Goal: Task Accomplishment & Management: Use online tool/utility

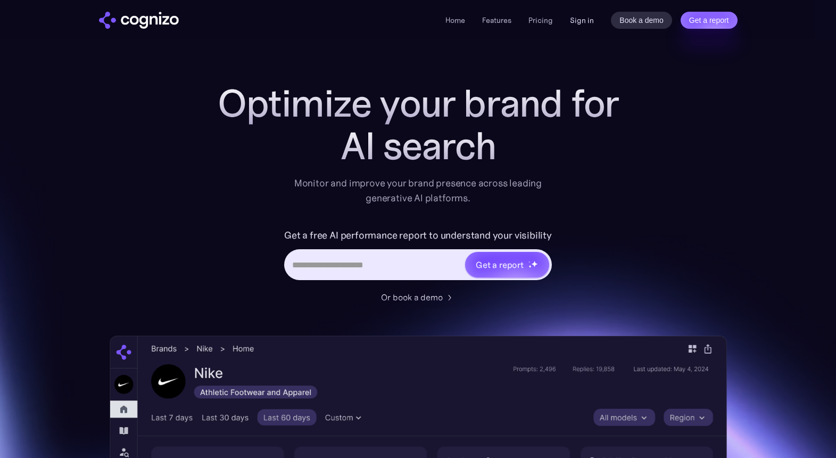
click at [587, 23] on link "Sign in" at bounding box center [582, 20] width 24 height 13
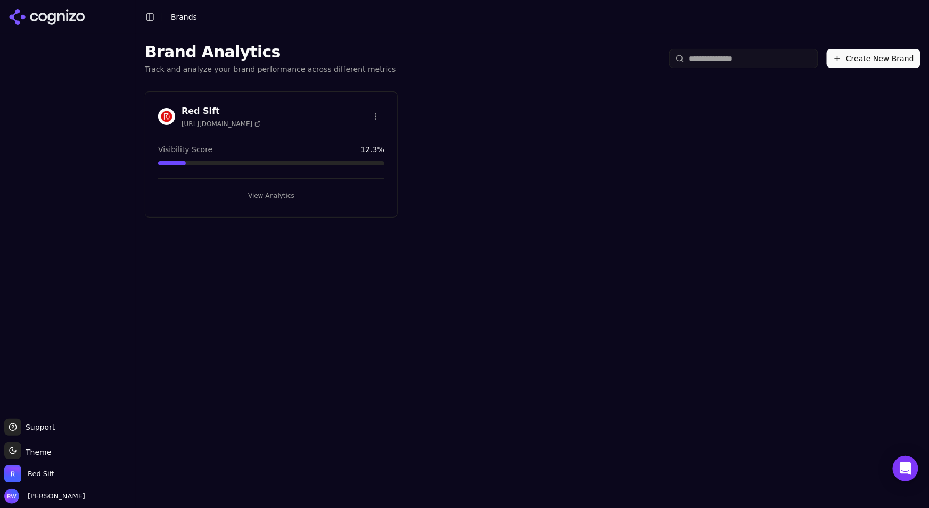
click at [314, 194] on button "View Analytics" at bounding box center [271, 195] width 226 height 17
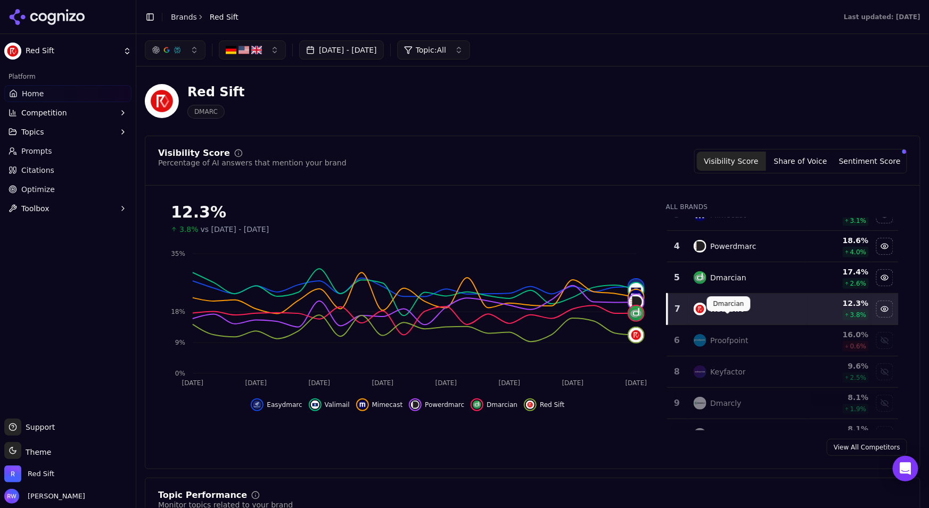
scroll to position [119, 0]
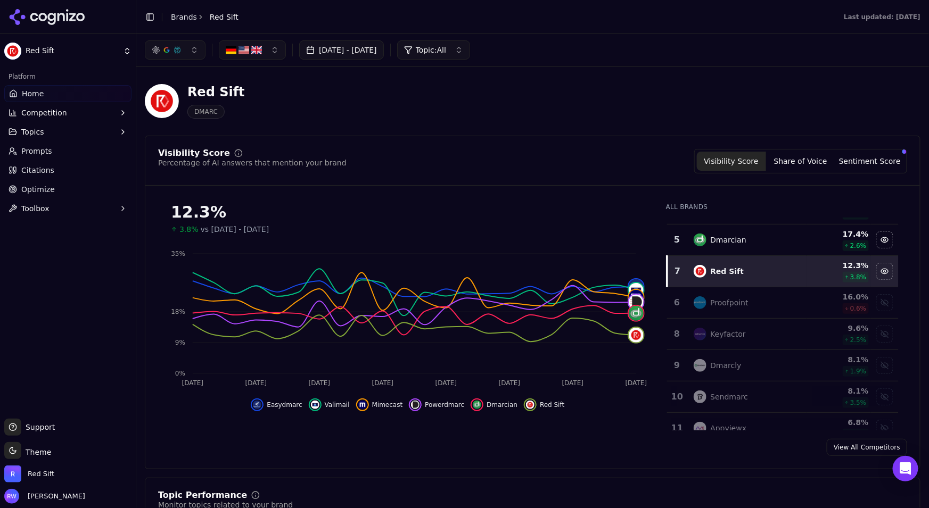
click at [749, 305] on div "Proofpoint" at bounding box center [747, 303] width 107 height 13
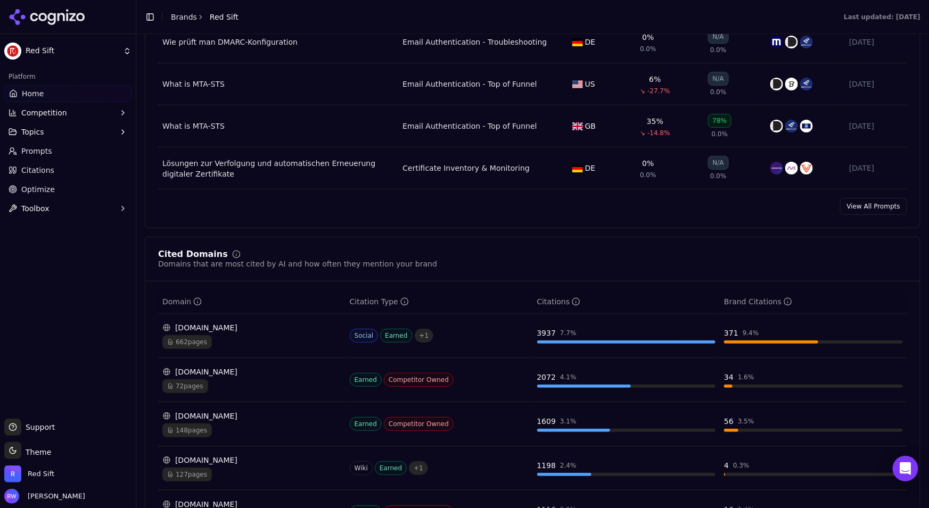
scroll to position [923, 0]
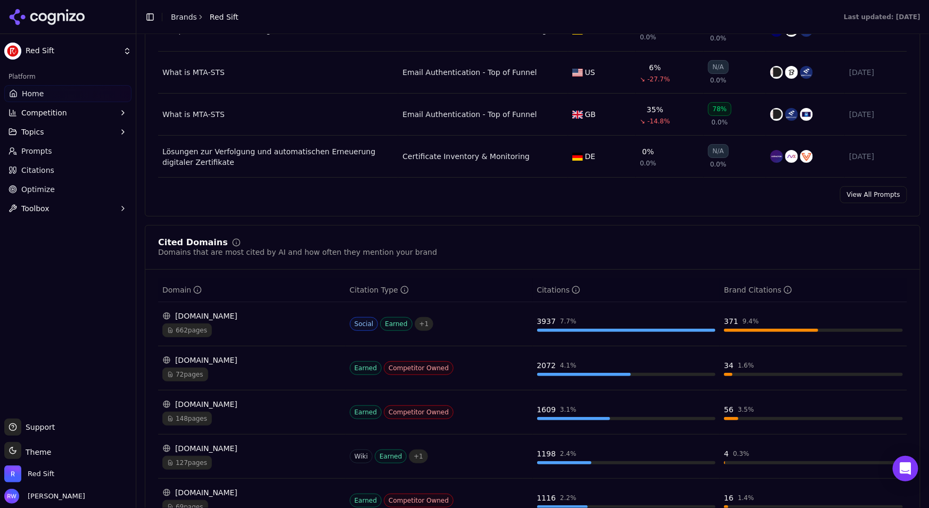
click at [895, 192] on link "View All Prompts" at bounding box center [873, 194] width 67 height 17
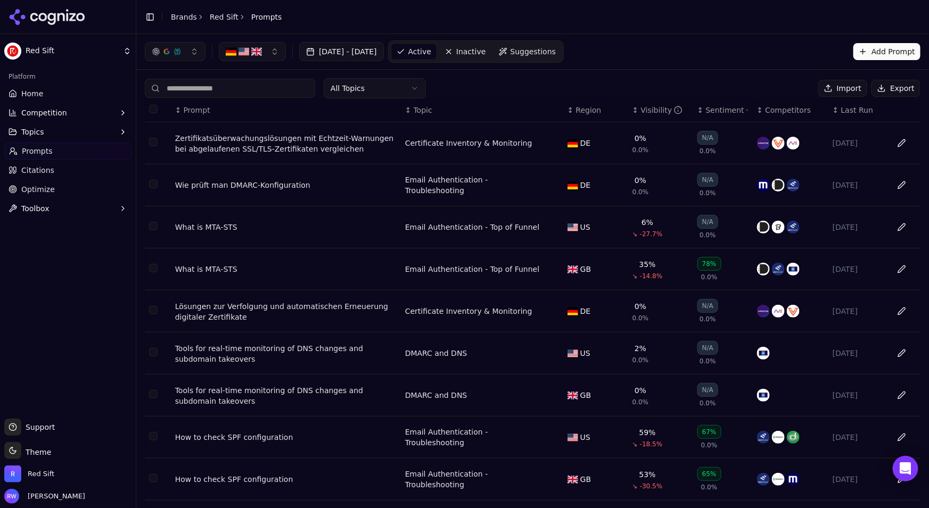
scroll to position [65, 0]
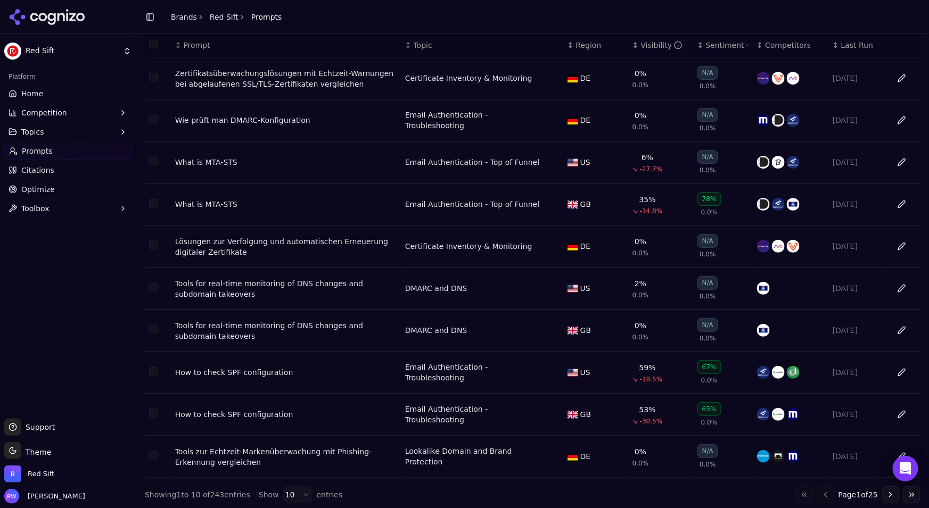
click at [894, 491] on button "Go to next page" at bounding box center [890, 495] width 17 height 17
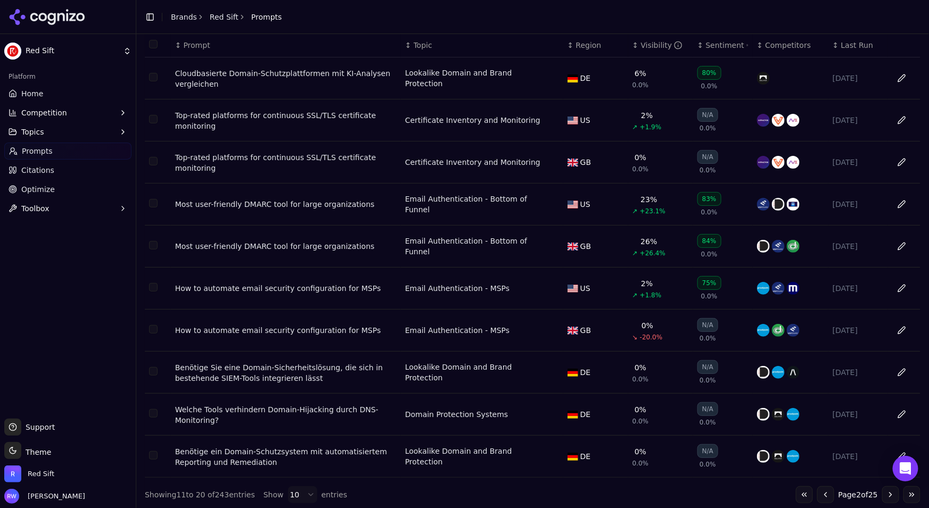
click at [891, 493] on button "Go to next page" at bounding box center [890, 495] width 17 height 17
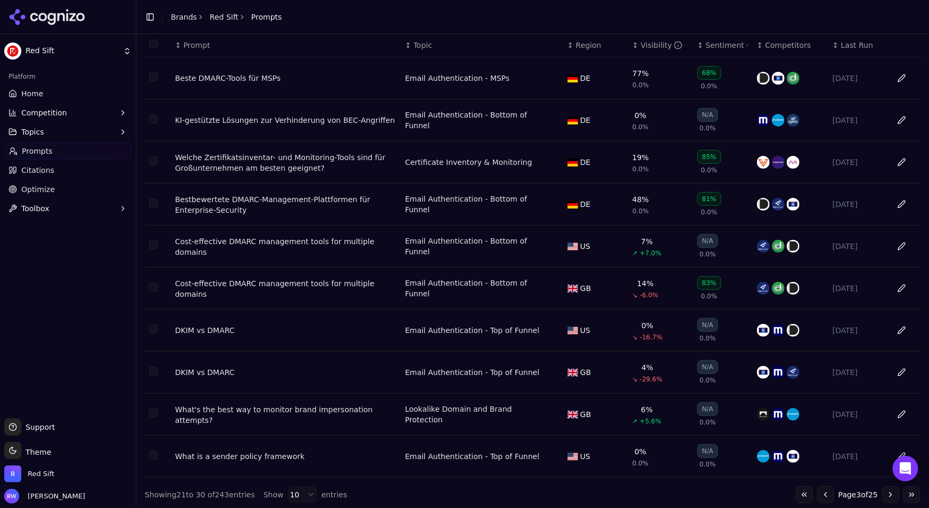
click at [896, 496] on button "Go to next page" at bounding box center [890, 495] width 17 height 17
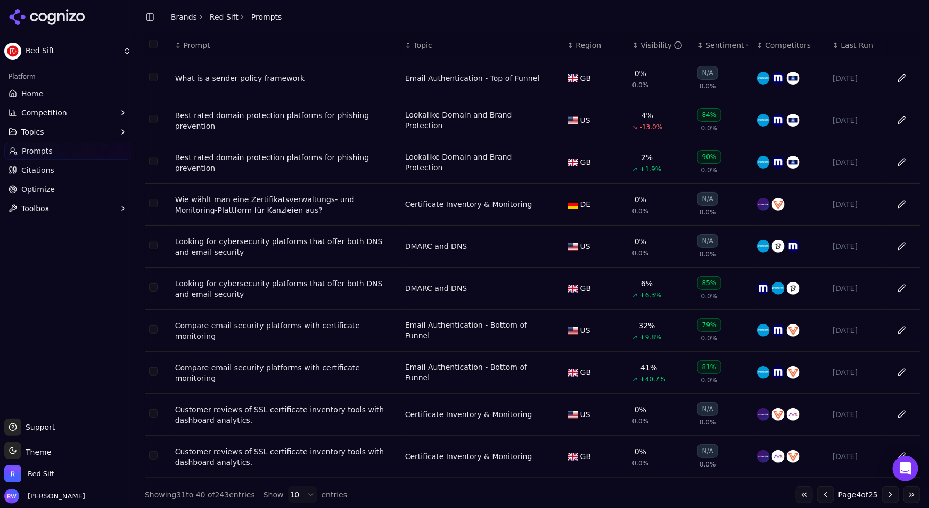
click at [59, 192] on link "Optimize" at bounding box center [67, 189] width 127 height 17
